Goal: Obtain resource: Obtain resource

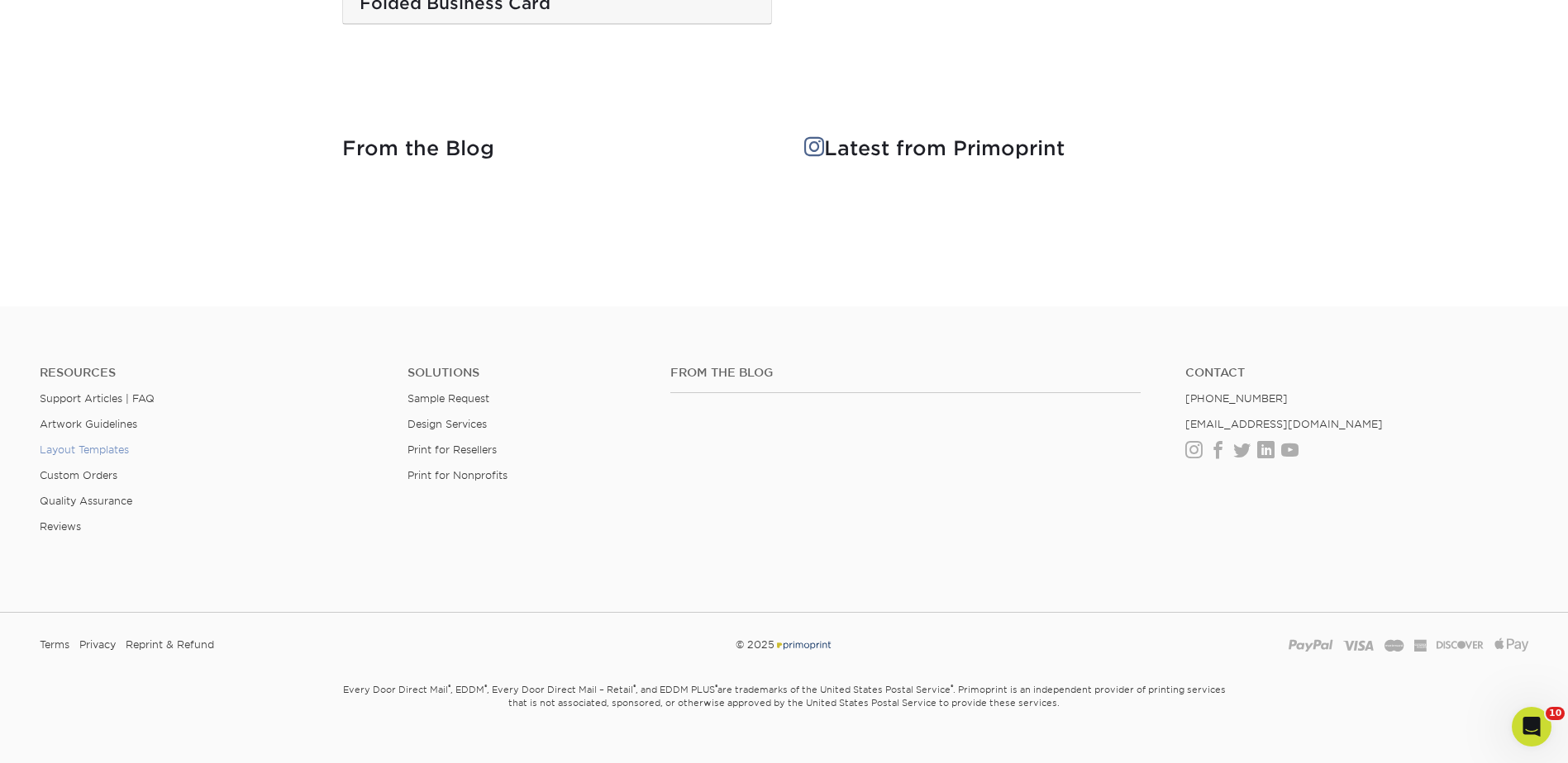
click at [82, 444] on link "Layout Templates" at bounding box center [84, 450] width 89 height 12
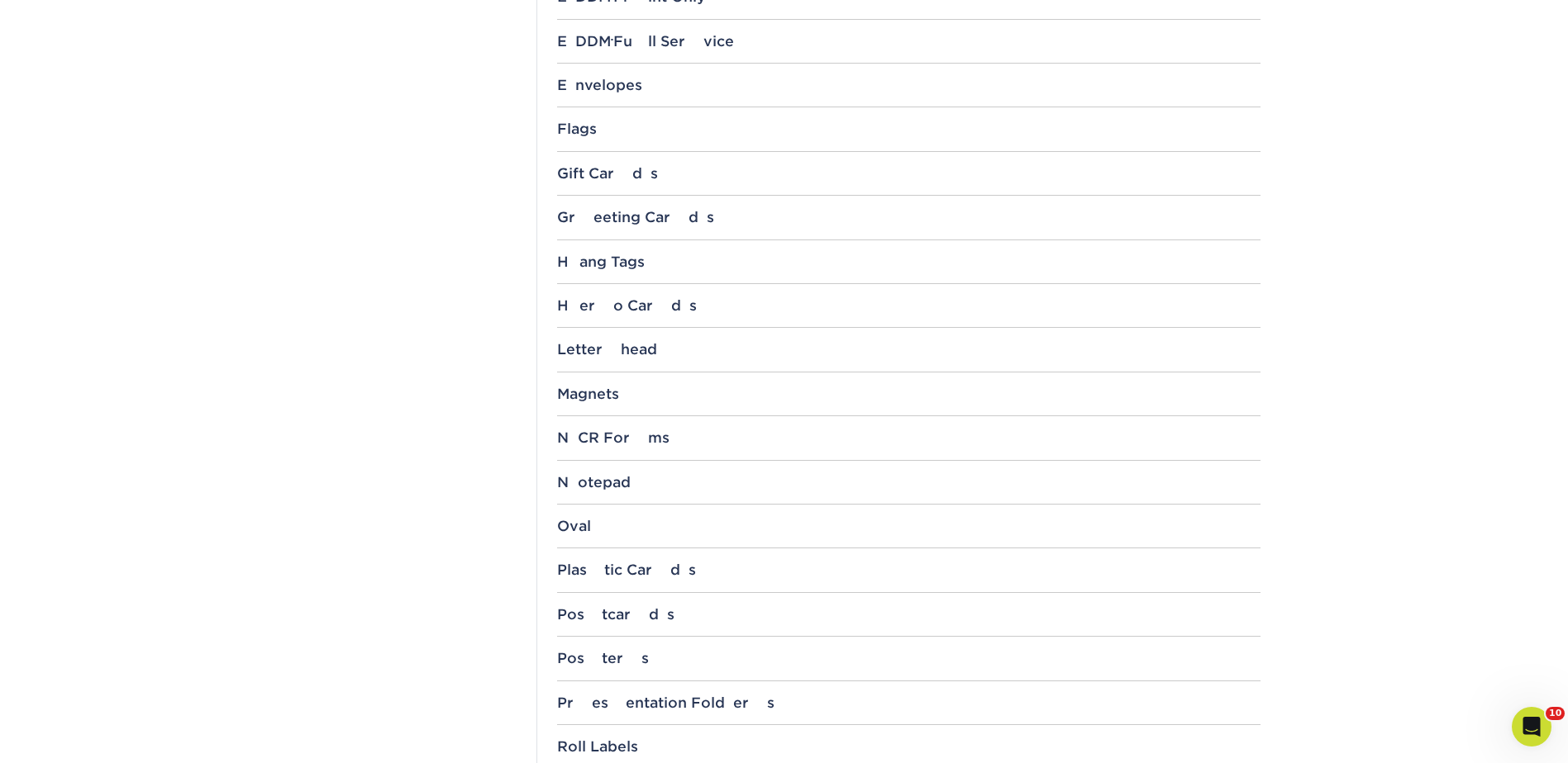
scroll to position [1074, 0]
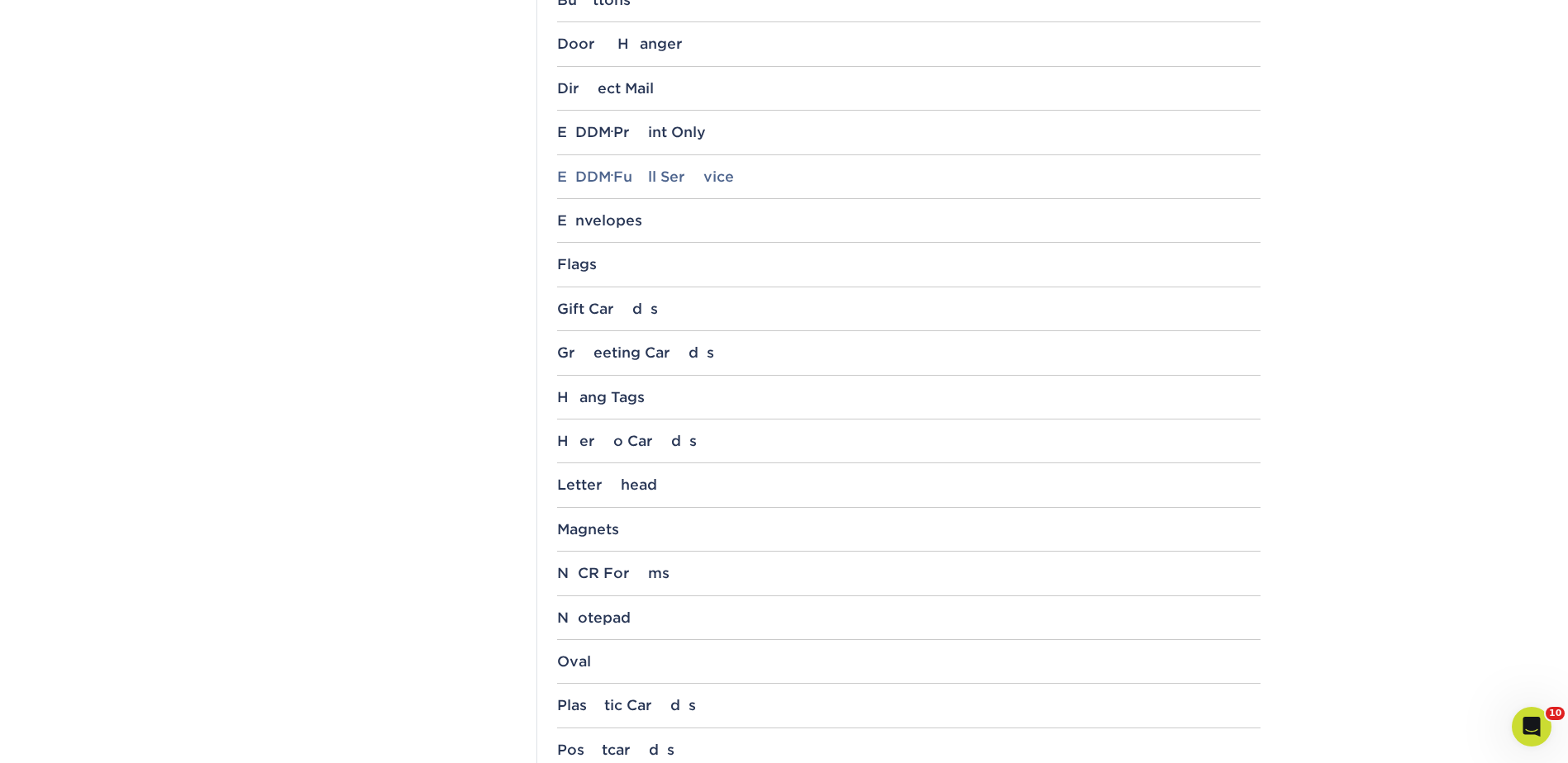
click at [615, 173] on div "EDDM ® Full Service" at bounding box center [909, 176] width 703 height 16
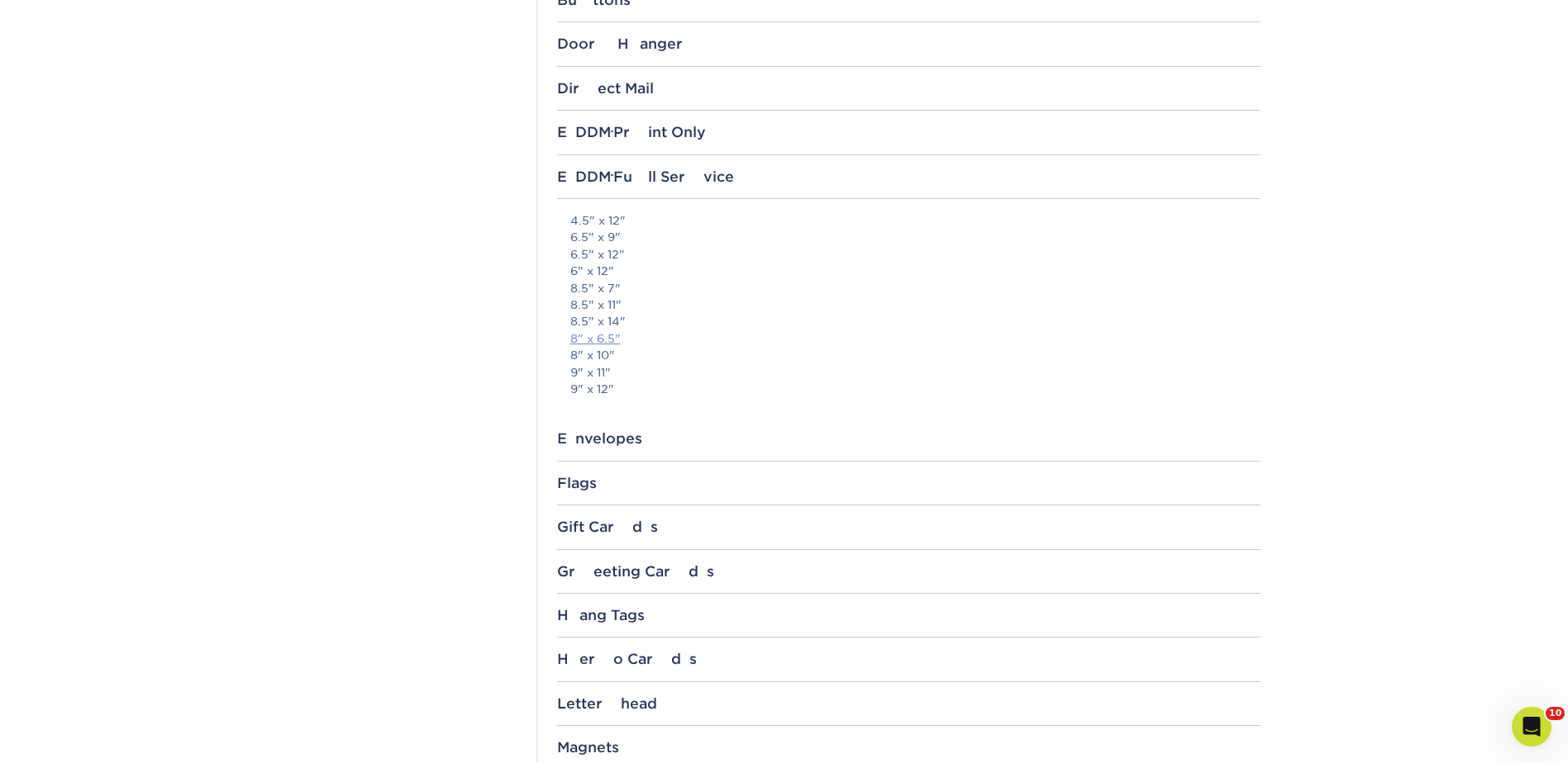
drag, startPoint x: 606, startPoint y: 337, endPoint x: 615, endPoint y: 336, distance: 9.1
click at [606, 337] on link "8" x 6.5"" at bounding box center [595, 339] width 51 height 13
